Goal: Task Accomplishment & Management: Complete application form

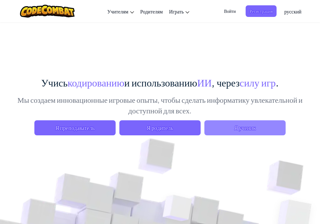
click at [249, 124] on span "Я ученик" at bounding box center [245, 127] width 81 height 15
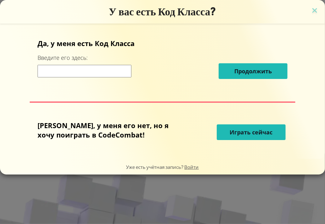
click at [102, 70] on input at bounding box center [85, 71] width 94 height 13
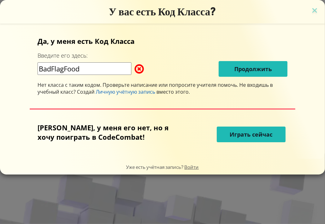
click at [84, 68] on input "BadFlagFood" at bounding box center [85, 68] width 94 height 13
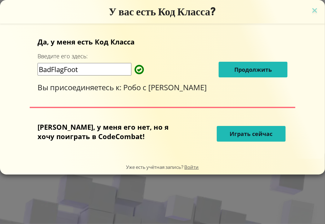
type input "BadFlagFoot"
click at [243, 66] on span "Продолжить" at bounding box center [253, 70] width 38 height 8
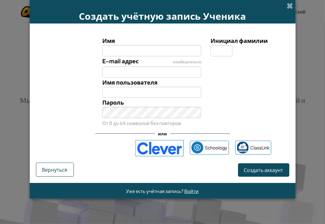
click at [142, 50] on input "Имя" at bounding box center [151, 50] width 99 height 11
click at [117, 48] on input "Имя" at bounding box center [151, 50] width 99 height 11
click at [128, 49] on input "Имя" at bounding box center [151, 50] width 99 height 11
click at [115, 94] on input "Имя пользователя" at bounding box center [151, 92] width 99 height 11
click at [127, 89] on input "Имя пользователя" at bounding box center [151, 92] width 99 height 11
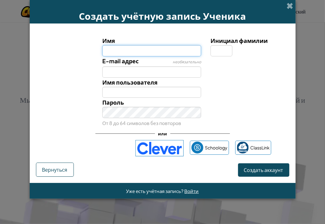
click at [111, 50] on input "Имя" at bounding box center [151, 50] width 99 height 11
type input "f"
type input "[PERSON_NAME]"
type input "Амфибрахий"
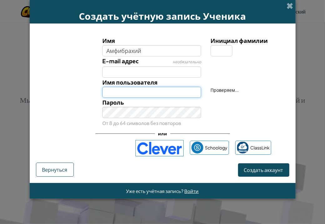
type input "Амфибрахий"
click at [125, 92] on input "Амфибрахий" at bounding box center [151, 92] width 99 height 11
click at [161, 95] on input "Амфибрахий" at bounding box center [151, 92] width 99 height 11
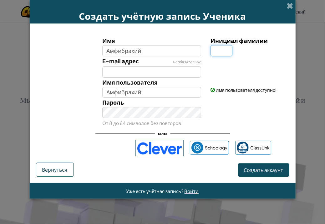
click at [220, 47] on input "Инициал фамилии" at bounding box center [222, 50] width 22 height 11
click at [221, 51] on input "ч" at bounding box center [222, 50] width 22 height 11
type input "ч"
type input "АмфибрахийЧ"
click at [265, 168] on span "Создать аккаунт" at bounding box center [263, 169] width 39 height 7
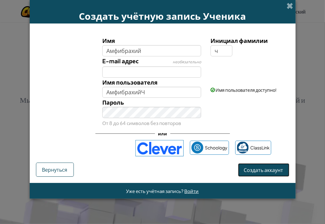
click at [265, 168] on button "Создать аккаунт" at bounding box center [263, 169] width 51 height 13
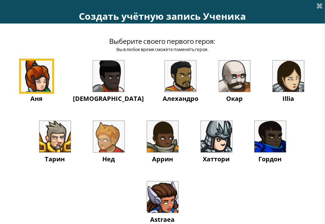
scroll to position [51, 0]
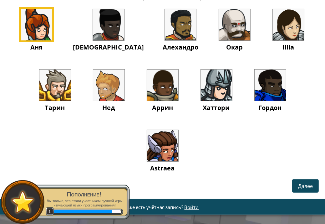
click at [169, 153] on img at bounding box center [162, 145] width 31 height 31
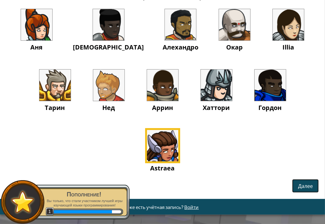
click at [305, 182] on span "Далее" at bounding box center [305, 185] width 15 height 7
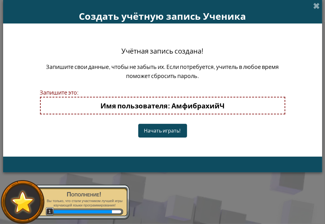
scroll to position [0, 0]
